Goal: Check status

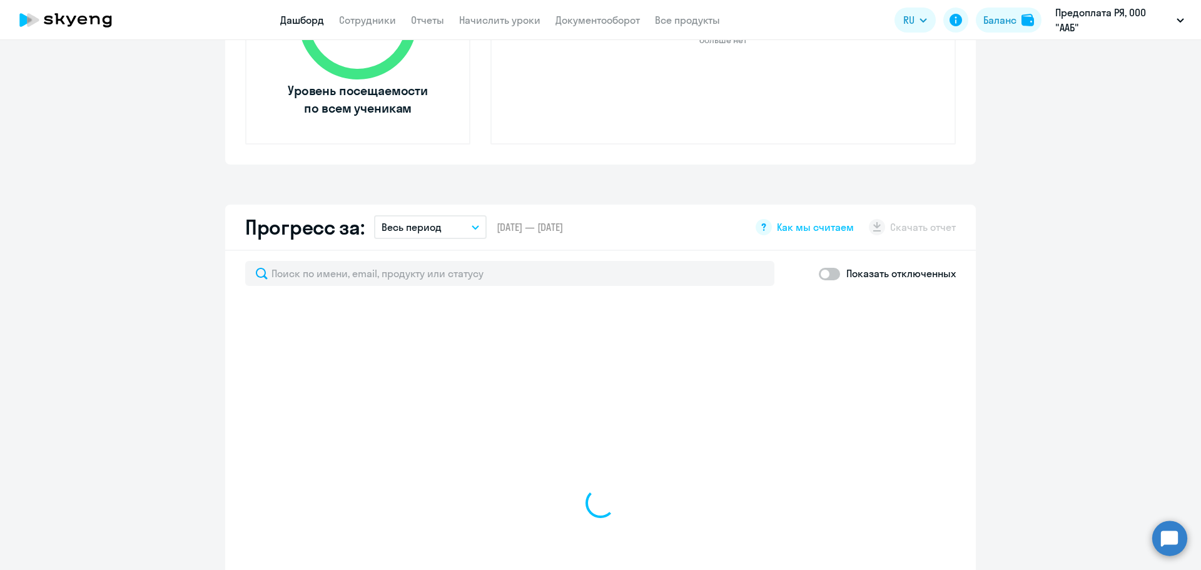
select select "30"
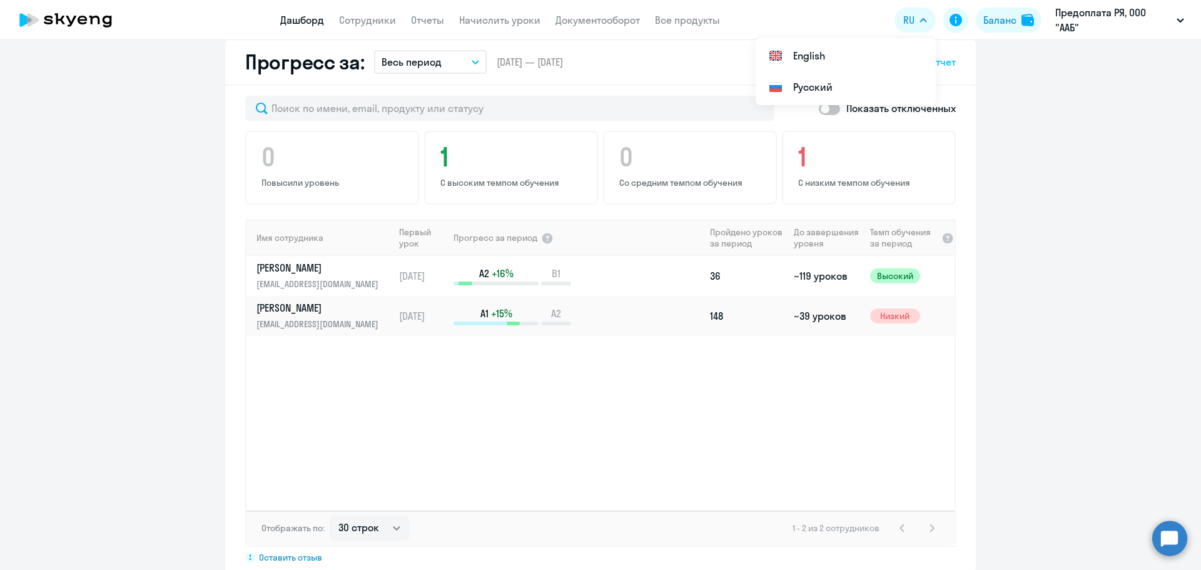
scroll to position [324, 0]
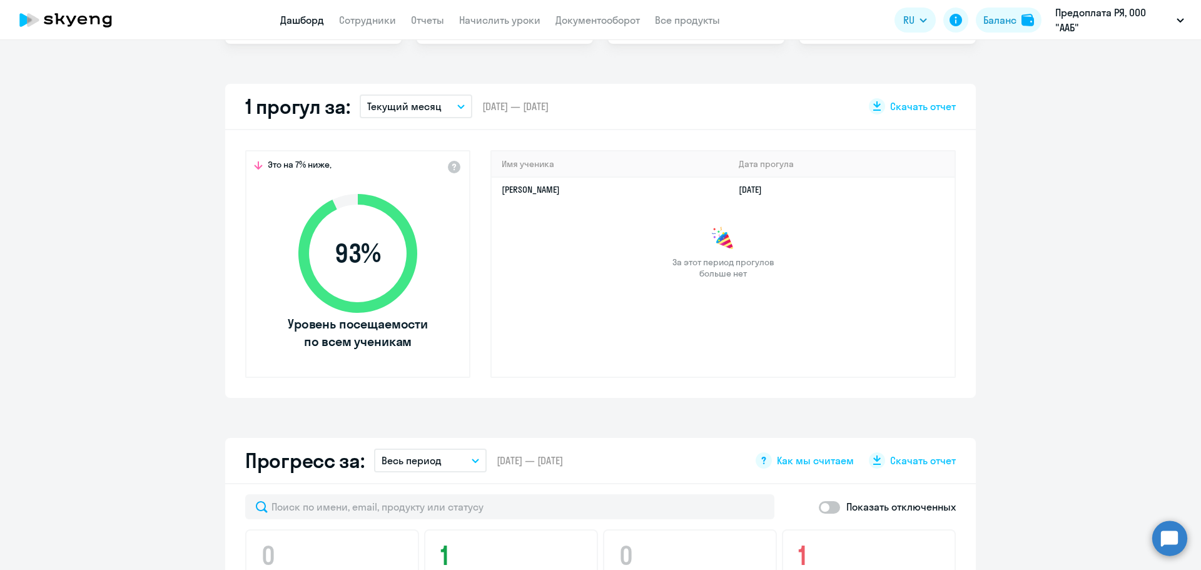
click at [216, 362] on app-truancy-attendance-dashboard "1 прогул за: Текущий месяц – [DATE] — [DATE] Скачать отчет Это на 7% ниже, 93 %…" at bounding box center [600, 241] width 1201 height 314
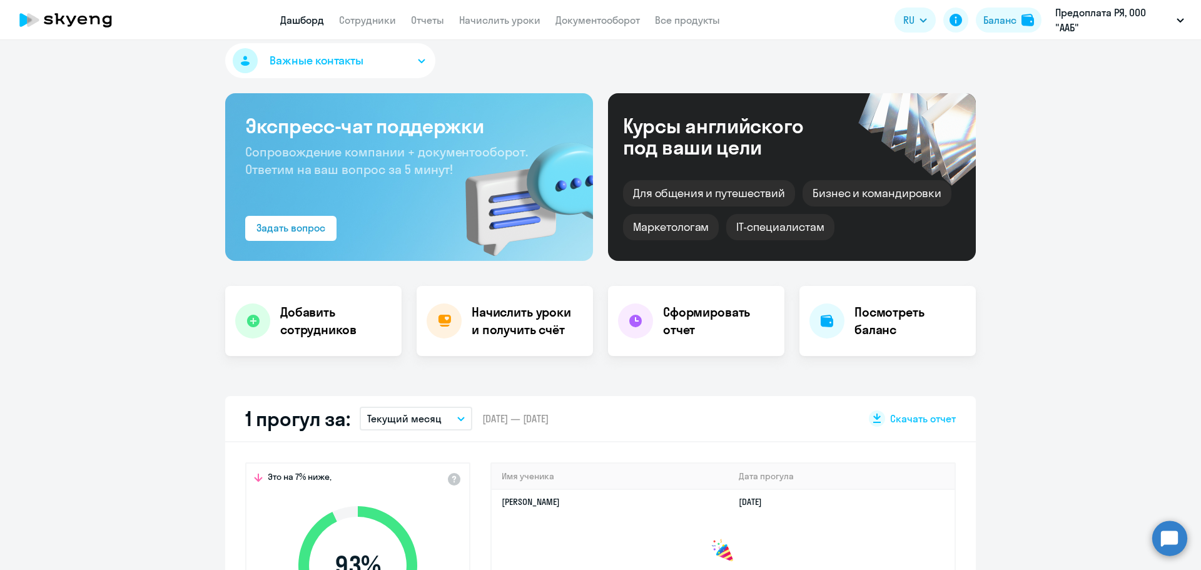
scroll to position [0, 0]
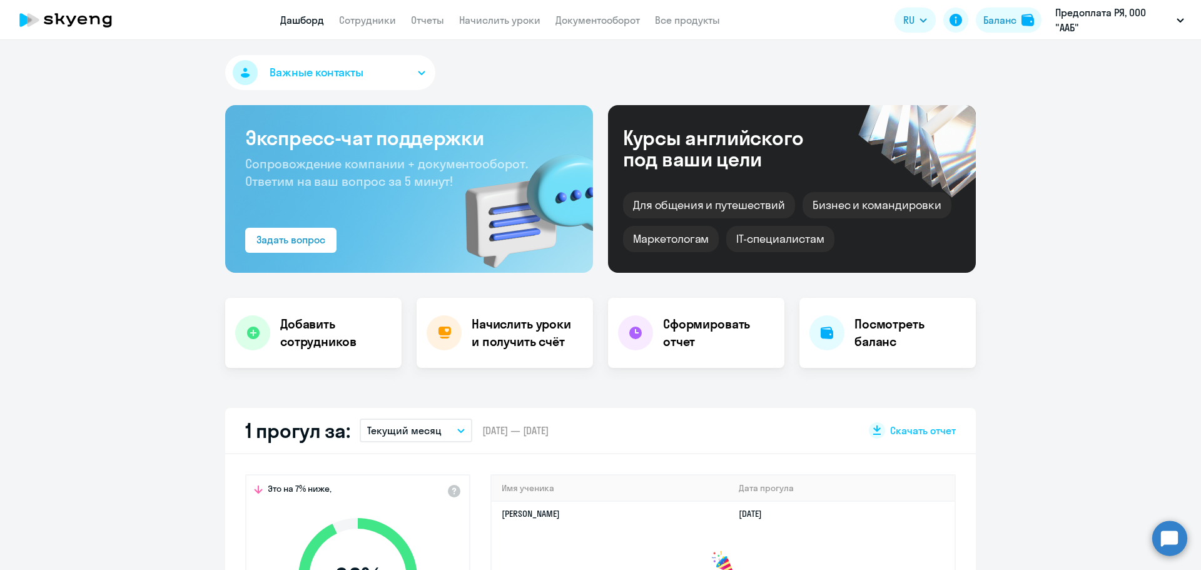
select select "30"
